Goal: Task Accomplishment & Management: Use online tool/utility

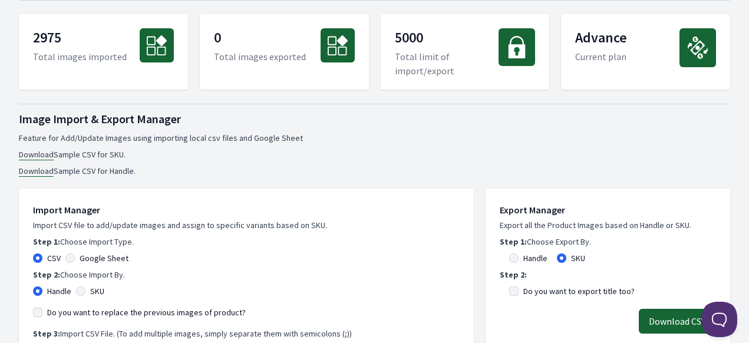
scroll to position [118, 0]
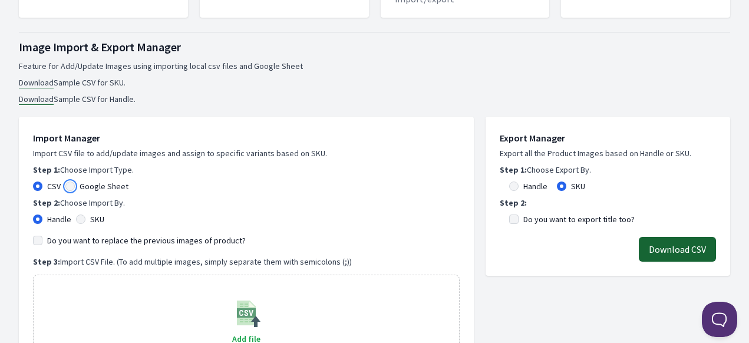
click at [73, 185] on input "Google Sheet" at bounding box center [69, 186] width 9 height 9
radio input "true"
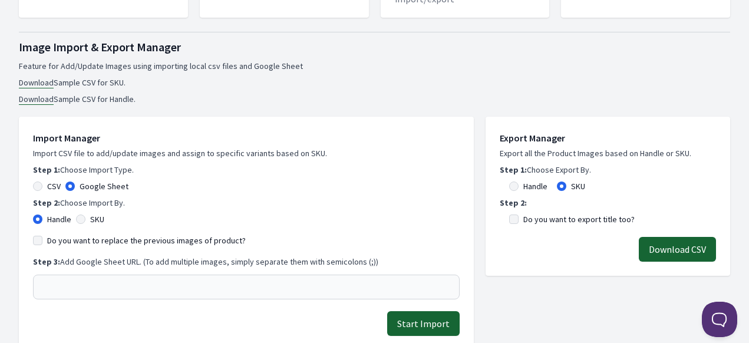
click at [87, 219] on div "SKU" at bounding box center [90, 219] width 28 height 12
click at [88, 223] on div "SKU" at bounding box center [90, 219] width 28 height 12
click at [81, 221] on input "SKU" at bounding box center [80, 219] width 9 height 9
radio input "true"
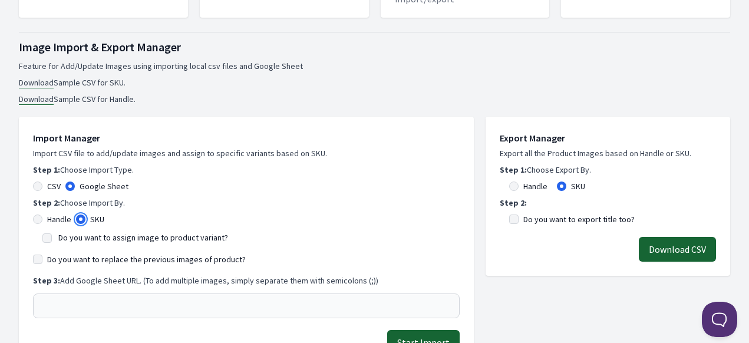
scroll to position [236, 0]
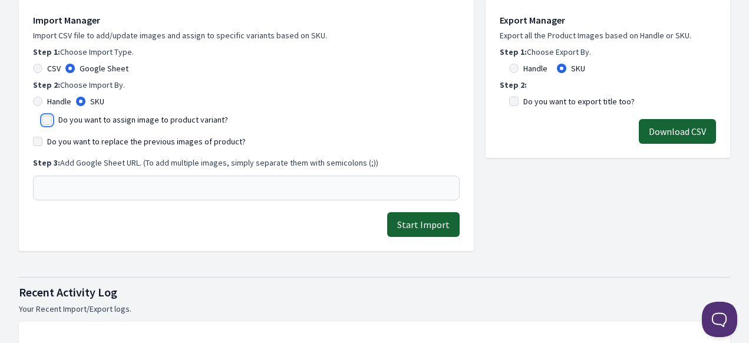
click at [51, 120] on input "Do you want to assign image to product variant?" at bounding box center [46, 120] width 9 height 9
checkbox input "true"
click at [40, 142] on input "Do you want to replace the previous images of product?" at bounding box center [37, 141] width 9 height 9
checkbox input "true"
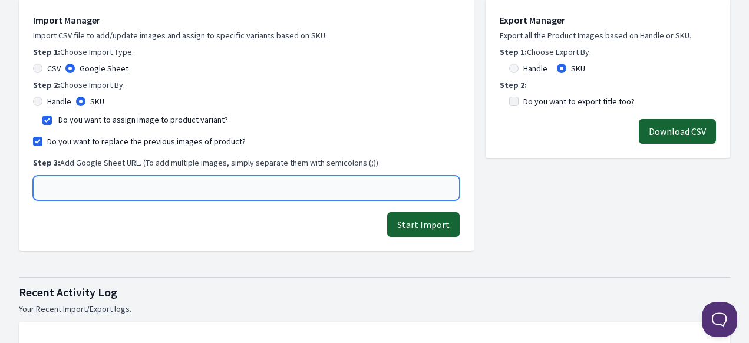
click at [94, 188] on input "text" at bounding box center [246, 188] width 427 height 25
paste input "[URL][DOMAIN_NAME]"
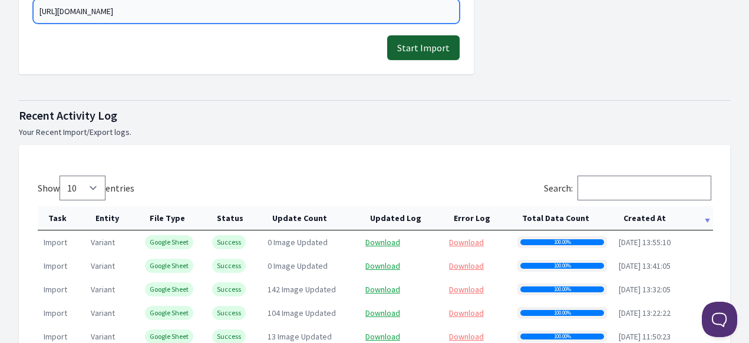
scroll to position [354, 0]
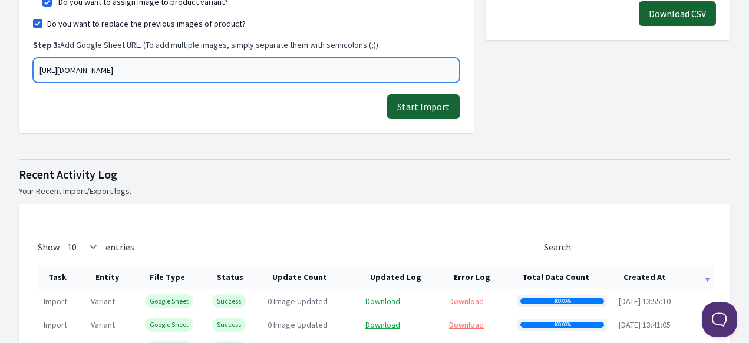
type input "[URL][DOMAIN_NAME]"
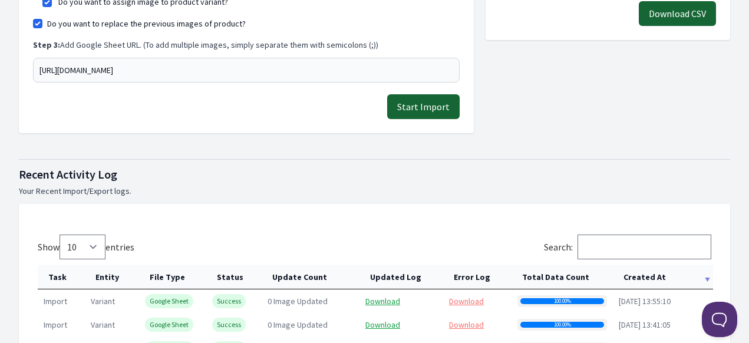
click at [427, 108] on button "Start Import" at bounding box center [423, 106] width 73 height 25
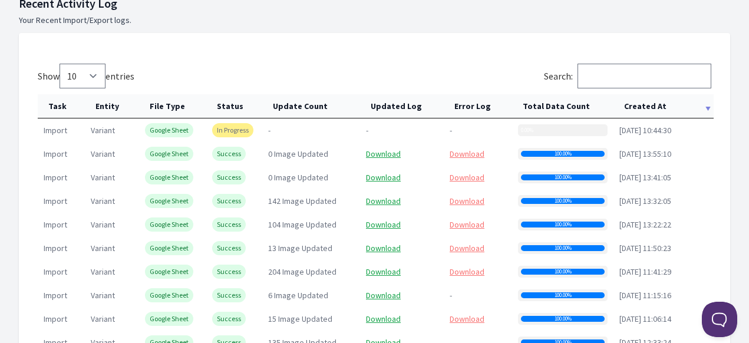
scroll to position [590, 0]
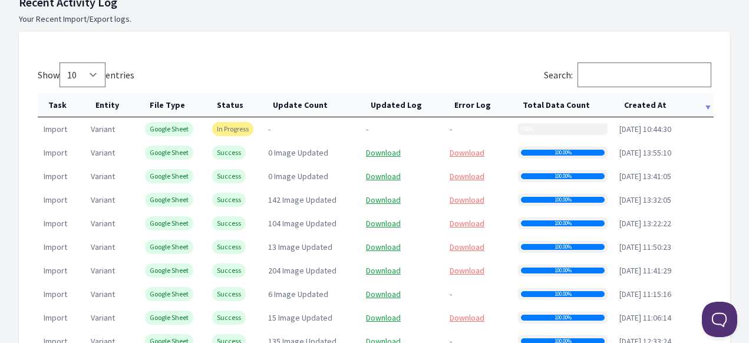
click at [637, 110] on th "Created At" at bounding box center [664, 105] width 100 height 24
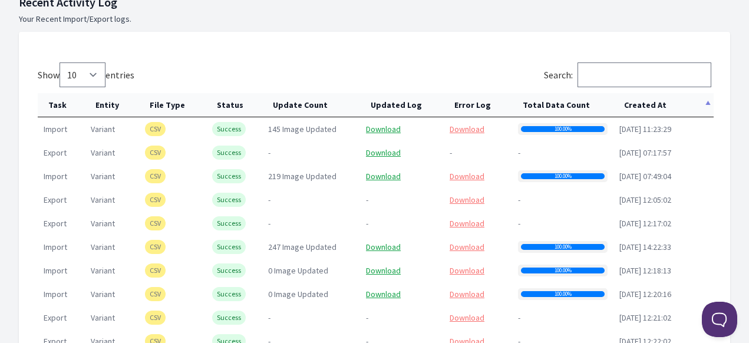
click at [651, 108] on th "Created At" at bounding box center [664, 105] width 100 height 24
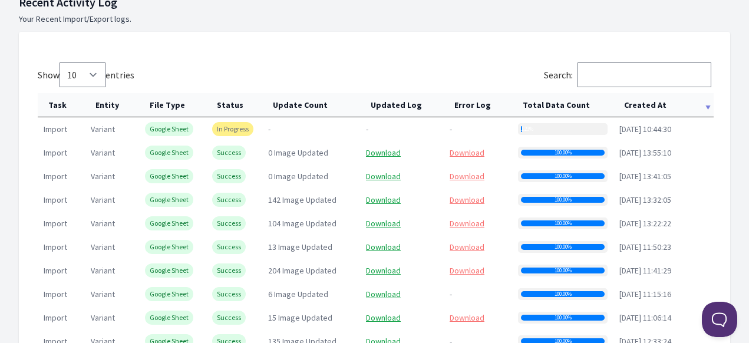
click at [643, 108] on th "Created At" at bounding box center [664, 105] width 100 height 24
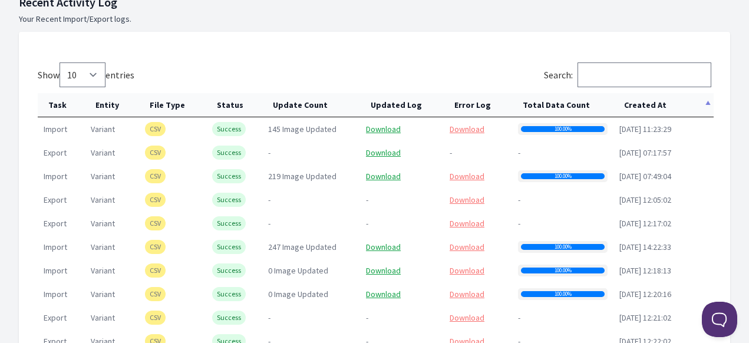
click at [658, 107] on th "Created At" at bounding box center [664, 105] width 100 height 24
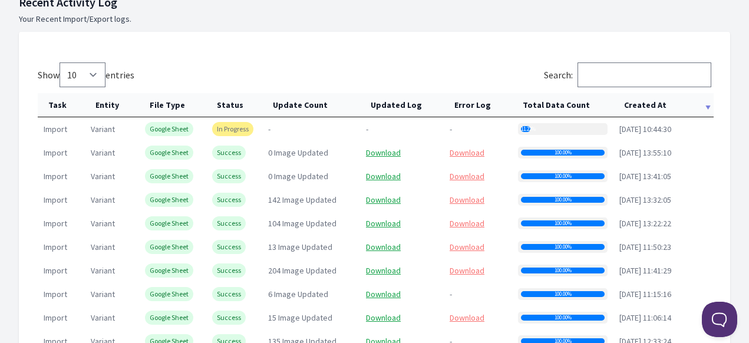
click at [649, 106] on th "Created At" at bounding box center [664, 105] width 100 height 24
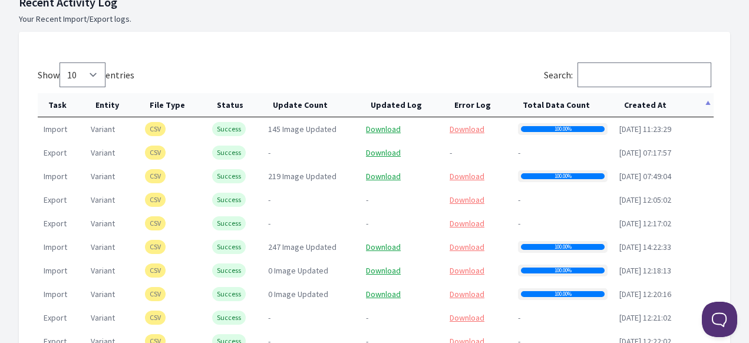
click at [649, 106] on th "Created At" at bounding box center [664, 105] width 100 height 24
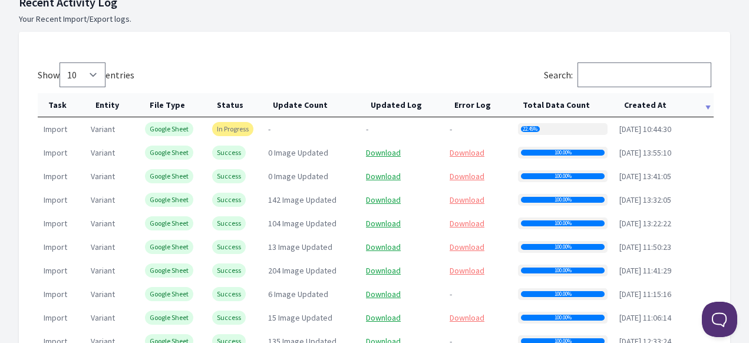
click at [663, 113] on th "Created At" at bounding box center [664, 105] width 100 height 24
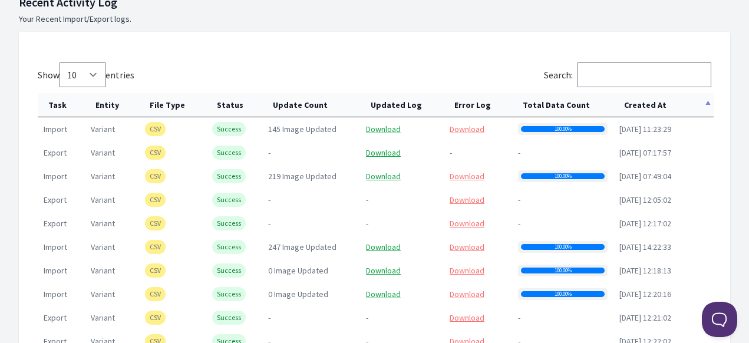
click at [660, 111] on th "Created At" at bounding box center [664, 105] width 100 height 24
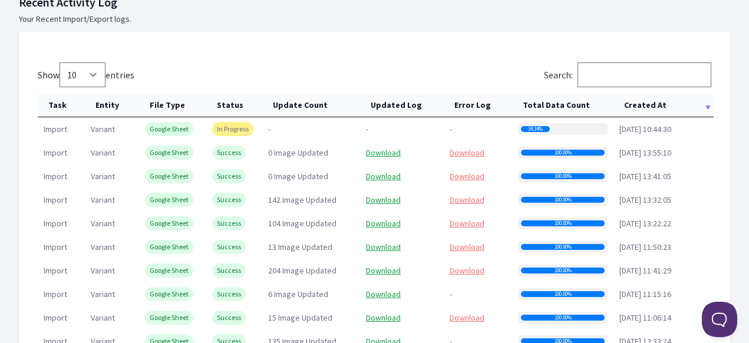
click at [640, 108] on th "Created At" at bounding box center [664, 105] width 100 height 24
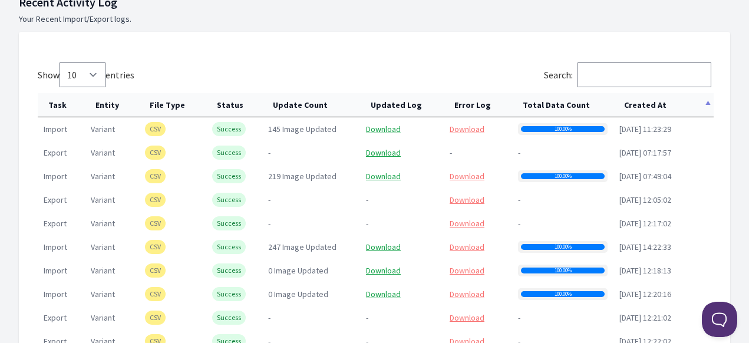
click at [636, 110] on th "Created At" at bounding box center [664, 105] width 100 height 24
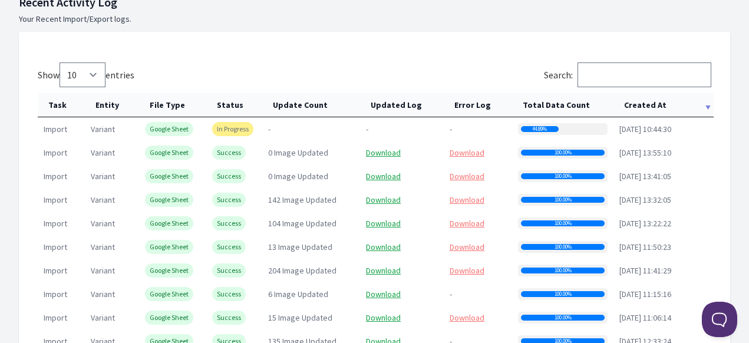
click at [639, 117] on td "2025-08-25 10:44:30" at bounding box center [664, 129] width 100 height 24
click at [649, 108] on th "Created At" at bounding box center [664, 105] width 100 height 24
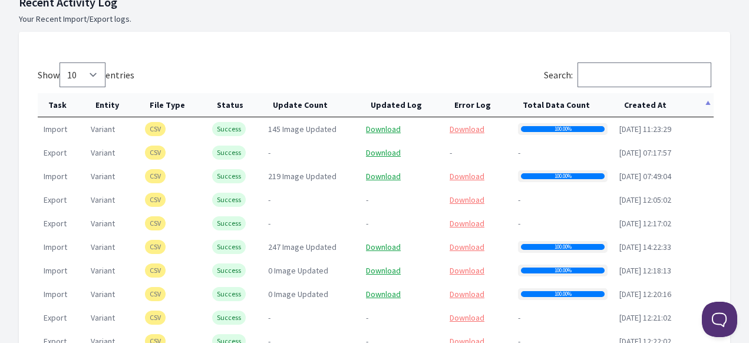
click at [649, 108] on th "Created At" at bounding box center [664, 105] width 100 height 24
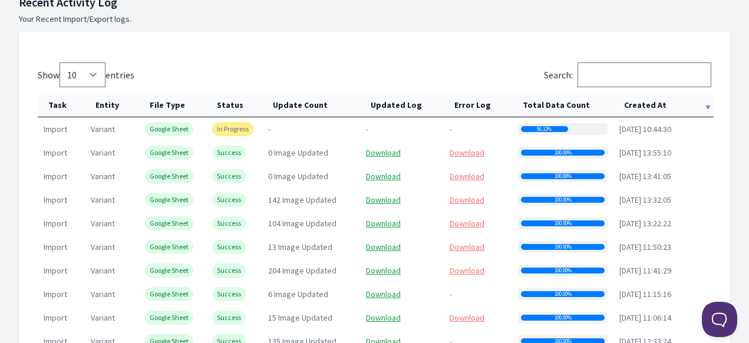
click at [658, 103] on th "Created At" at bounding box center [664, 105] width 100 height 24
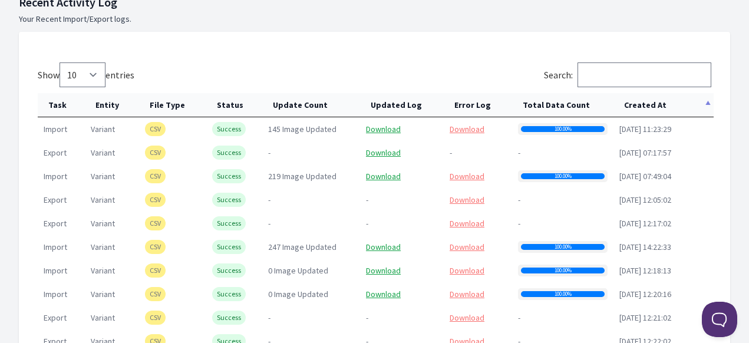
click at [647, 107] on th "Created At" at bounding box center [664, 105] width 100 height 24
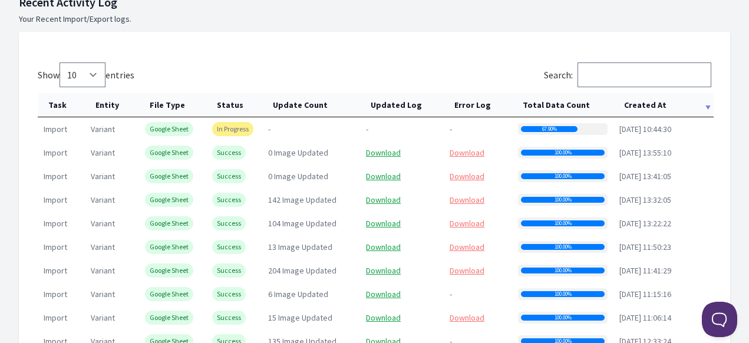
click at [641, 103] on th "Created At" at bounding box center [664, 105] width 100 height 24
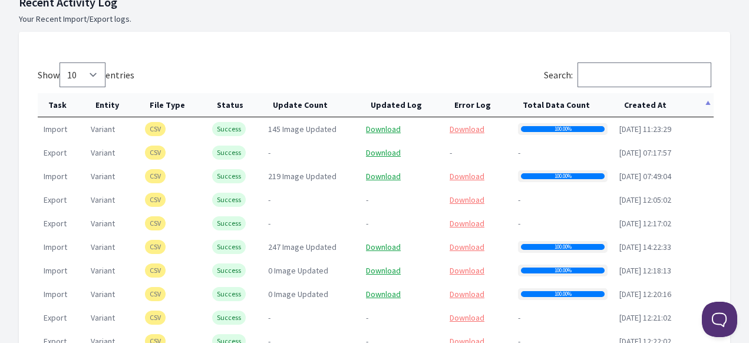
click at [641, 104] on th "Created At" at bounding box center [664, 105] width 100 height 24
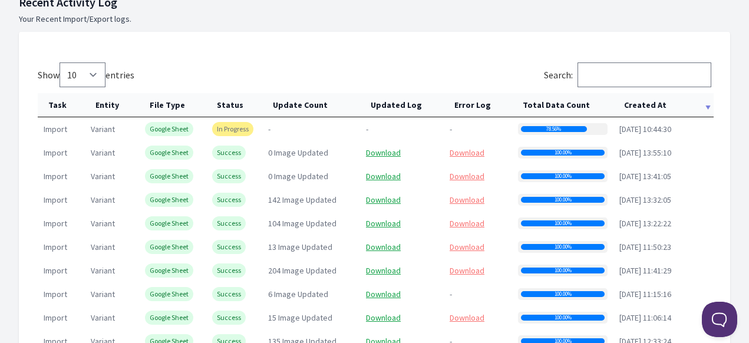
click at [640, 108] on th "Created At" at bounding box center [664, 105] width 100 height 24
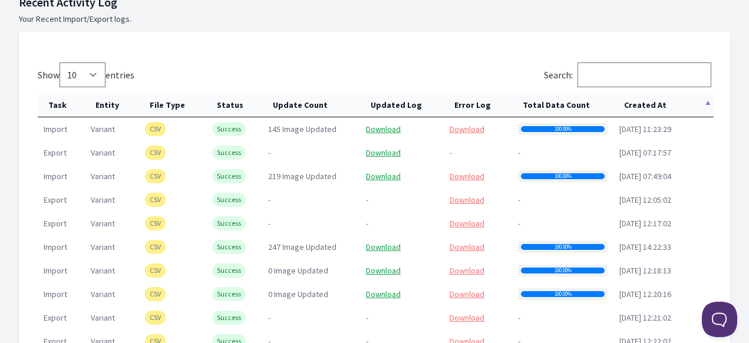
click at [640, 108] on th "Created At" at bounding box center [664, 105] width 100 height 24
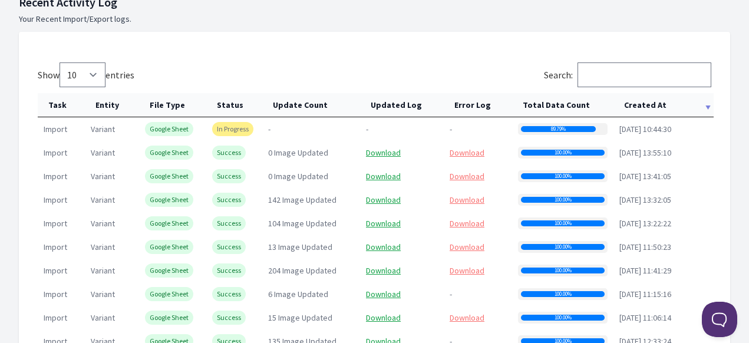
click at [642, 107] on th "Created At" at bounding box center [664, 105] width 100 height 24
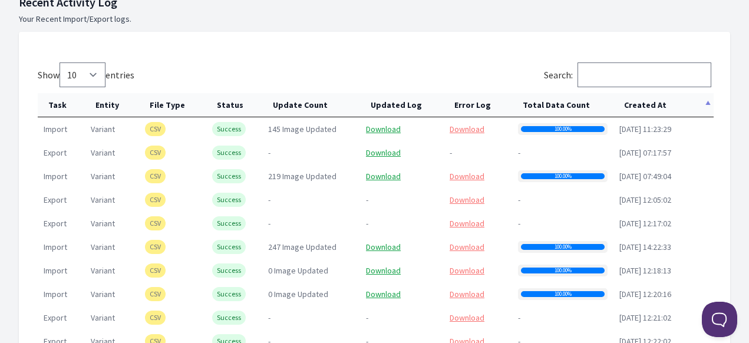
click at [644, 108] on th "Created At" at bounding box center [664, 105] width 100 height 24
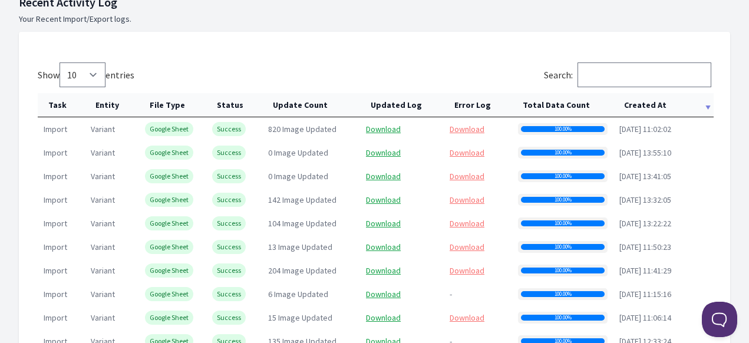
click at [665, 106] on th "Created At" at bounding box center [664, 105] width 100 height 24
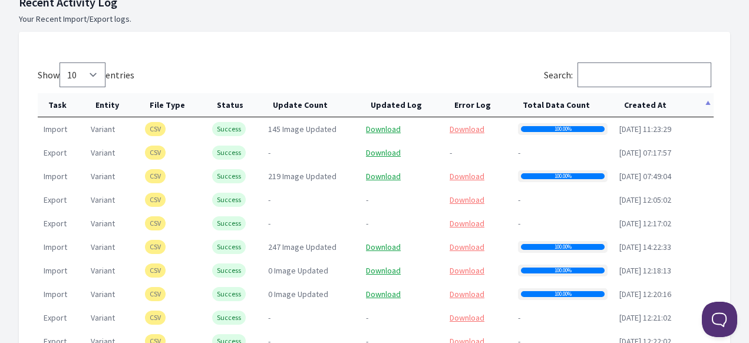
click at [663, 106] on th "Created At" at bounding box center [664, 105] width 100 height 24
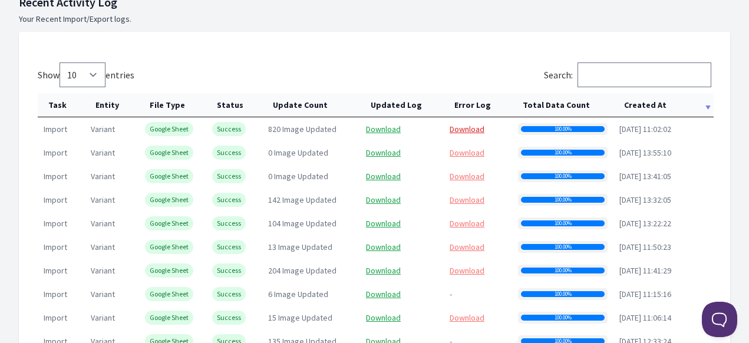
click at [469, 130] on link "Download" at bounding box center [467, 129] width 35 height 11
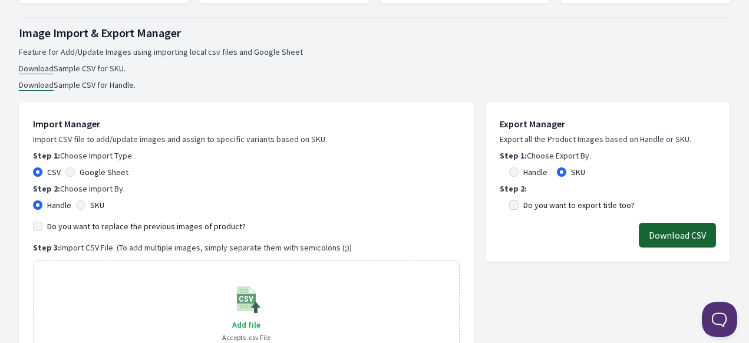
scroll to position [59, 0]
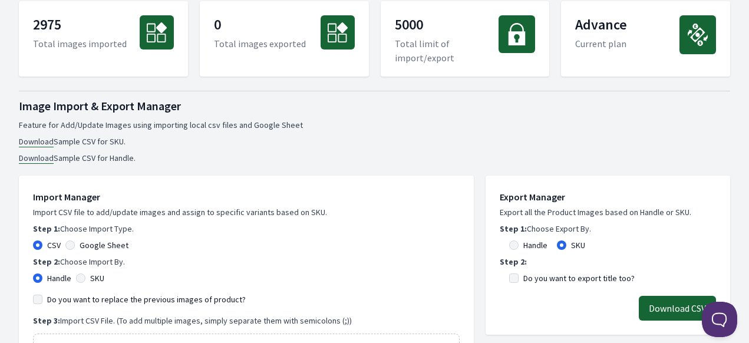
click at [75, 244] on div "Google Sheet" at bounding box center [96, 245] width 63 height 12
click at [71, 245] on input "Google Sheet" at bounding box center [69, 245] width 9 height 9
radio input "true"
click at [84, 278] on input "SKU" at bounding box center [80, 278] width 9 height 9
radio input "true"
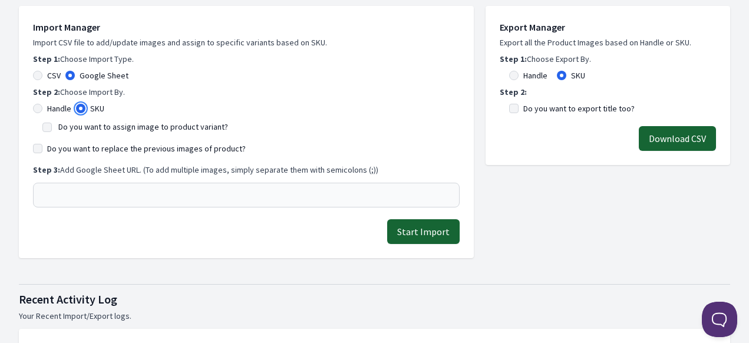
scroll to position [236, 0]
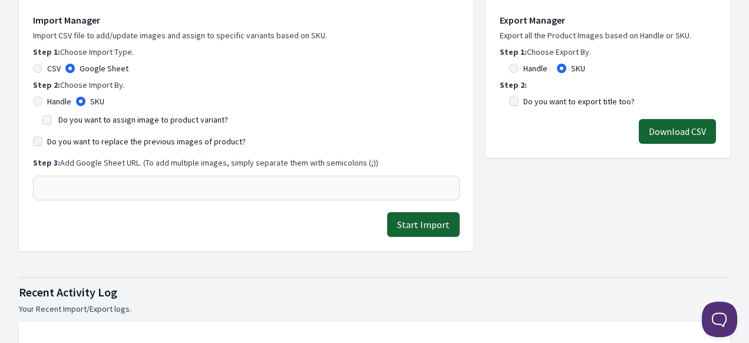
click at [50, 114] on div "Do you want to assign image to product variant?" at bounding box center [246, 119] width 408 height 14
click at [48, 123] on input "Do you want to assign image to product variant?" at bounding box center [46, 120] width 9 height 9
checkbox input "true"
click at [37, 143] on input "Do you want to replace the previous images of product?" at bounding box center [37, 141] width 9 height 9
checkbox input "true"
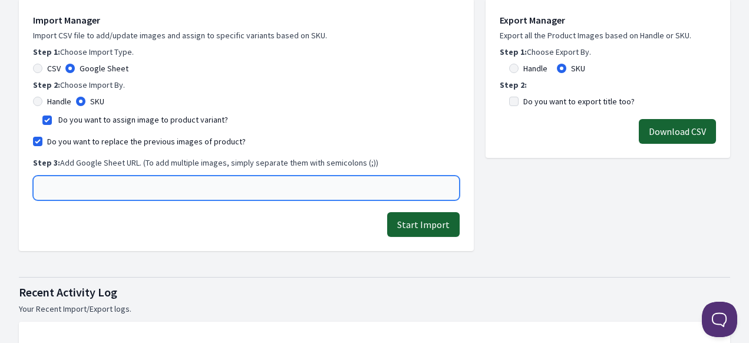
click at [116, 187] on input "text" at bounding box center [246, 188] width 427 height 25
paste input "https://docs.google.com/spreadsheets/d/1tB5xUE1wOhX98zepEeAeGWel49iosuCmU-eBnAI…"
type input "https://docs.google.com/spreadsheets/d/1tB5xUE1wOhX98zepEeAeGWel49iosuCmU-eBnAI…"
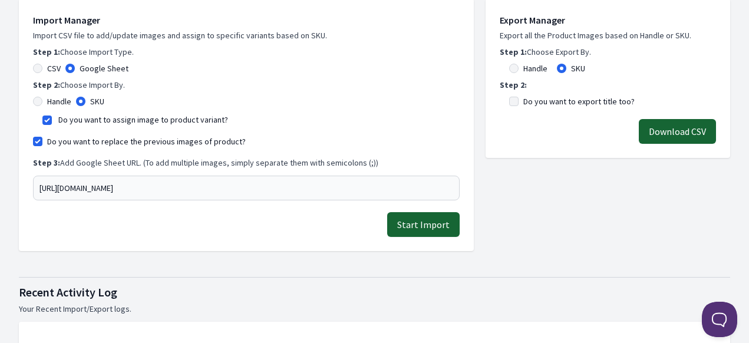
click at [423, 226] on button "Start Import" at bounding box center [423, 224] width 73 height 25
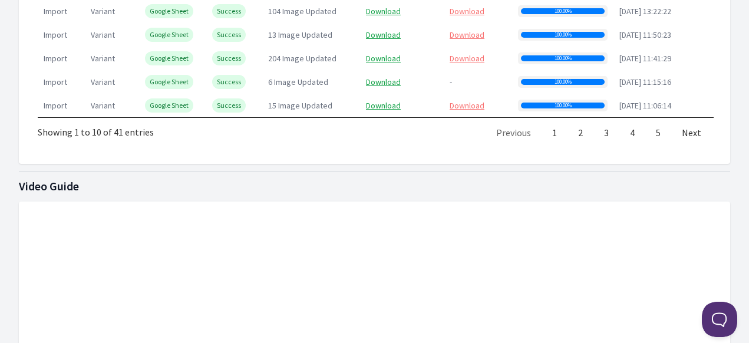
scroll to position [649, 0]
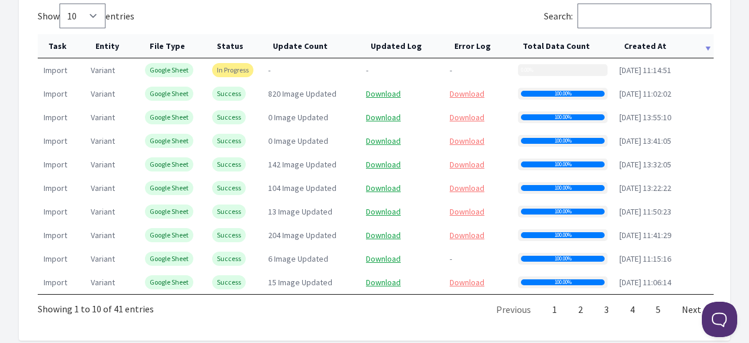
click at [649, 45] on th "Created At" at bounding box center [664, 46] width 100 height 24
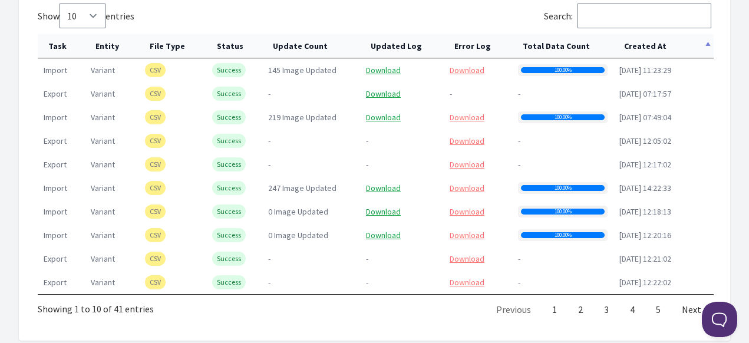
click at [649, 45] on th "Created At" at bounding box center [664, 46] width 100 height 24
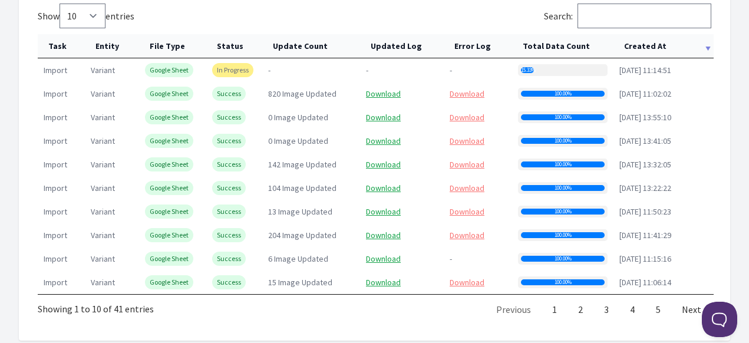
click at [639, 47] on th "Created At" at bounding box center [664, 46] width 100 height 24
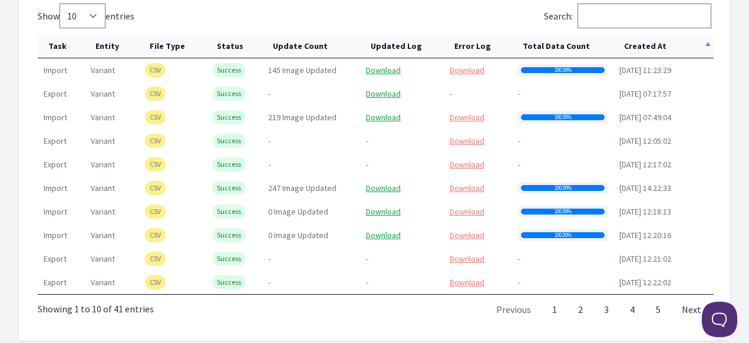
click at [639, 47] on th "Created At" at bounding box center [664, 46] width 100 height 24
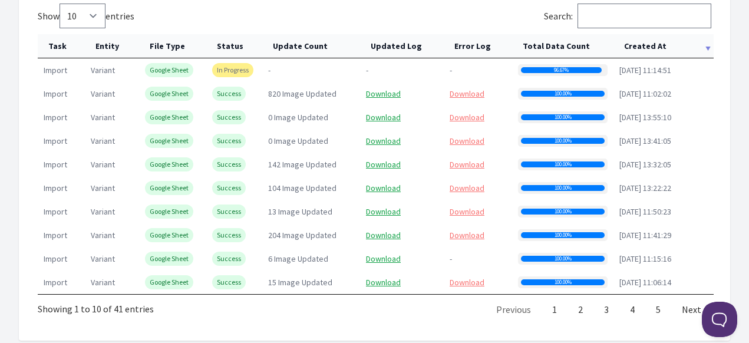
click at [640, 45] on th "Created At" at bounding box center [664, 46] width 100 height 24
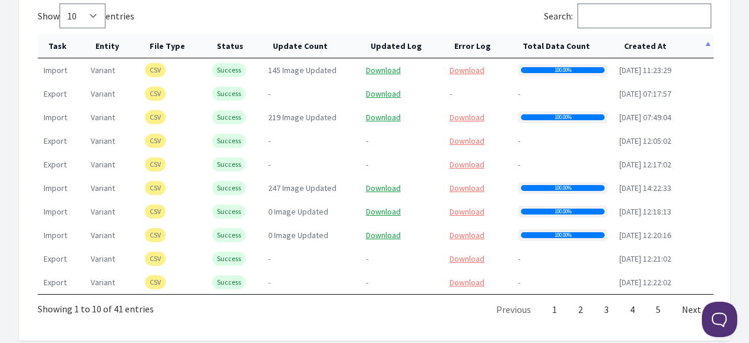
click at [640, 45] on th "Created At" at bounding box center [664, 46] width 100 height 24
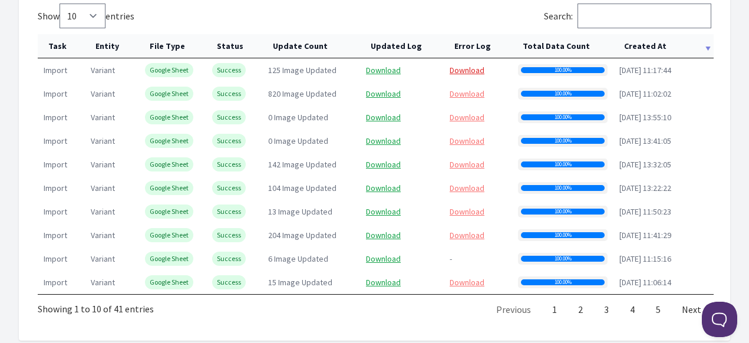
click at [473, 70] on link "Download" at bounding box center [467, 70] width 35 height 11
